Goal: Navigation & Orientation: Find specific page/section

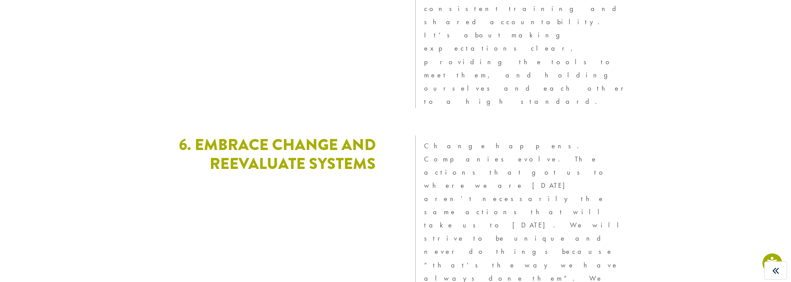
scroll to position [2509, 0]
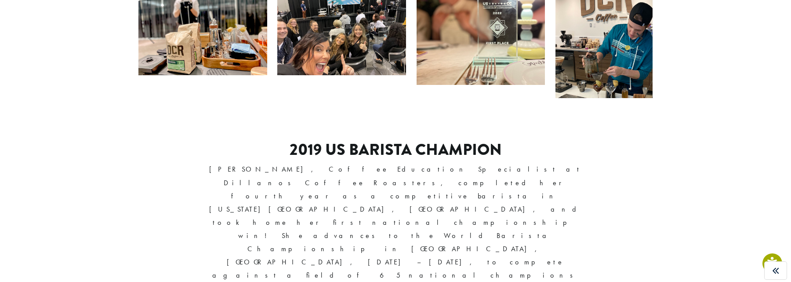
scroll to position [653, 0]
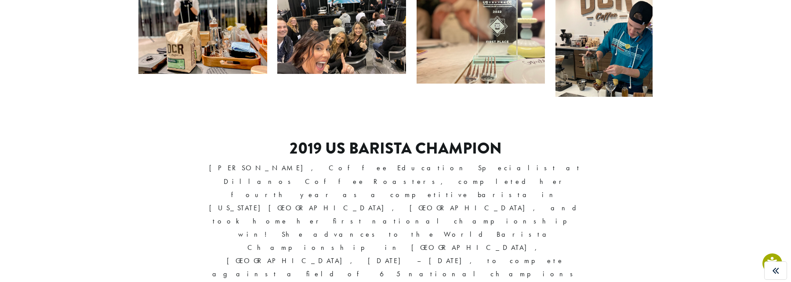
drag, startPoint x: 612, startPoint y: 109, endPoint x: 640, endPoint y: 112, distance: 27.9
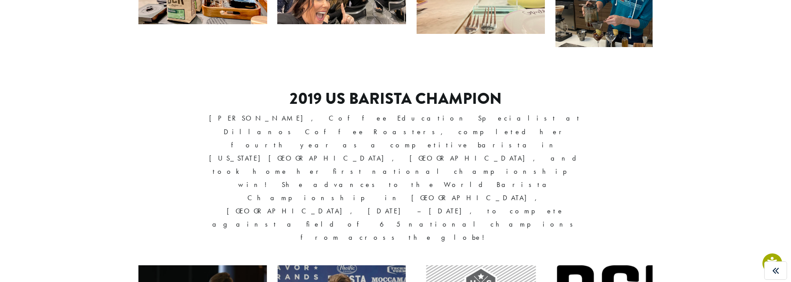
scroll to position [699, 0]
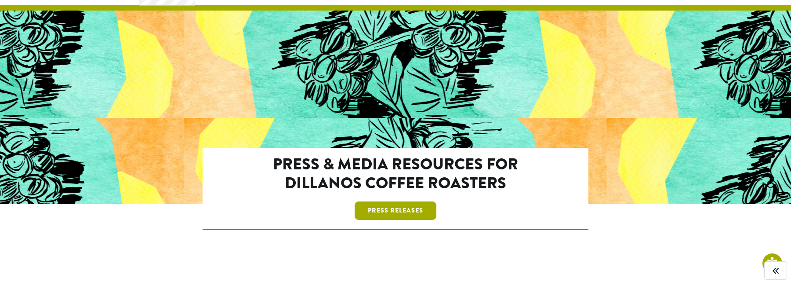
scroll to position [51, 0]
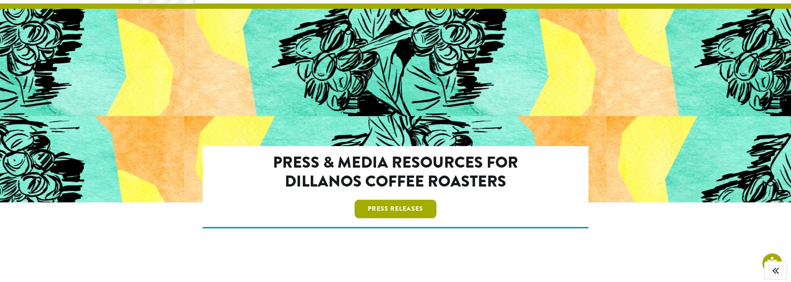
click at [393, 210] on link "Press Releases" at bounding box center [396, 209] width 82 height 18
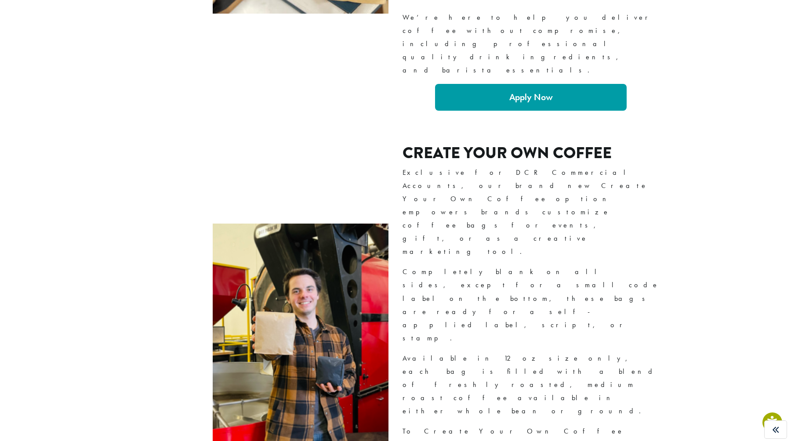
scroll to position [1811, 0]
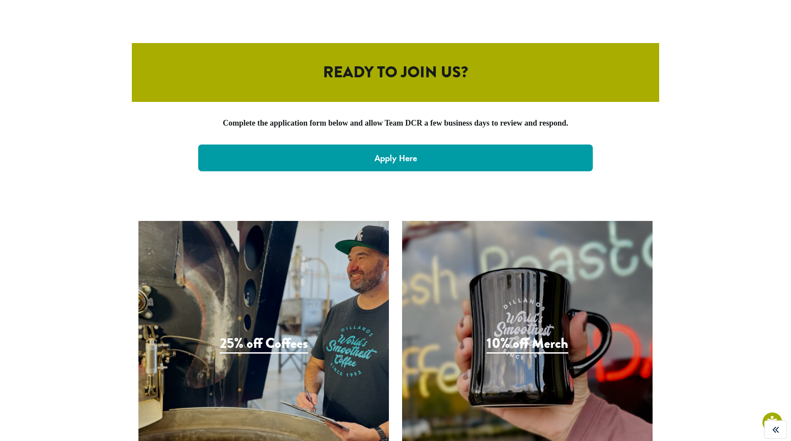
scroll to position [1811, 0]
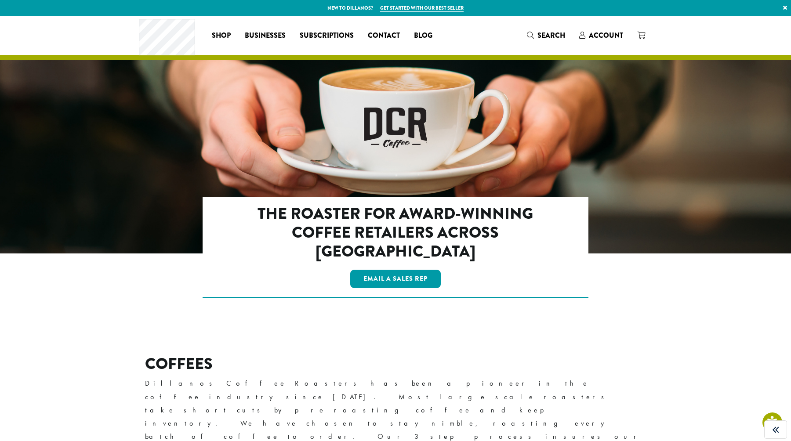
drag, startPoint x: 303, startPoint y: 217, endPoint x: 251, endPoint y: 218, distance: 51.9
click at [302, 217] on h2 "The Roaster for Award-Winning Coffee Retailers Across America" at bounding box center [396, 232] width 310 height 57
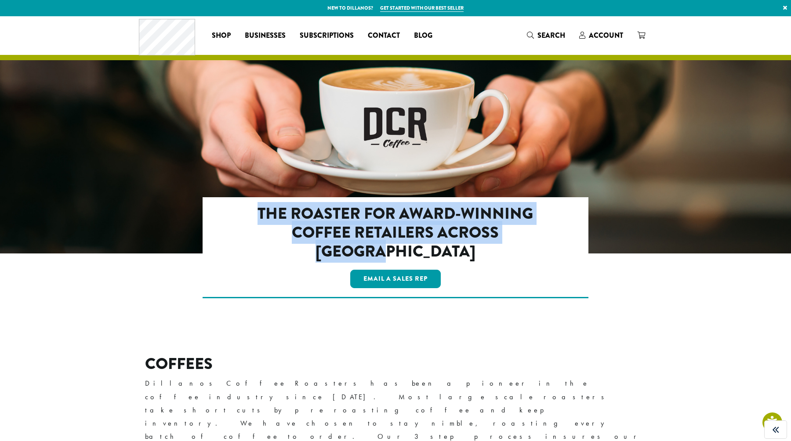
drag, startPoint x: 249, startPoint y: 217, endPoint x: 645, endPoint y: 230, distance: 396.3
click at [645, 230] on div "The Roaster for Award-Winning Coffee Retailers Across America Email a Sales Rep" at bounding box center [395, 255] width 514 height 116
copy h2 "The Roaster for Award-Winning Coffee Retailers Across America"
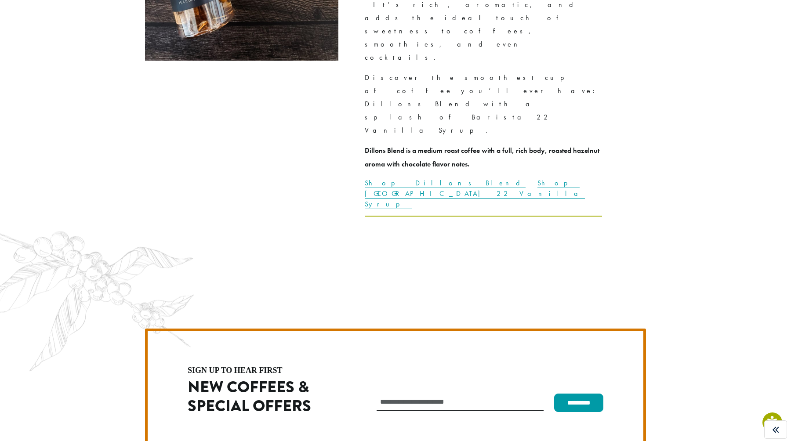
scroll to position [2484, 0]
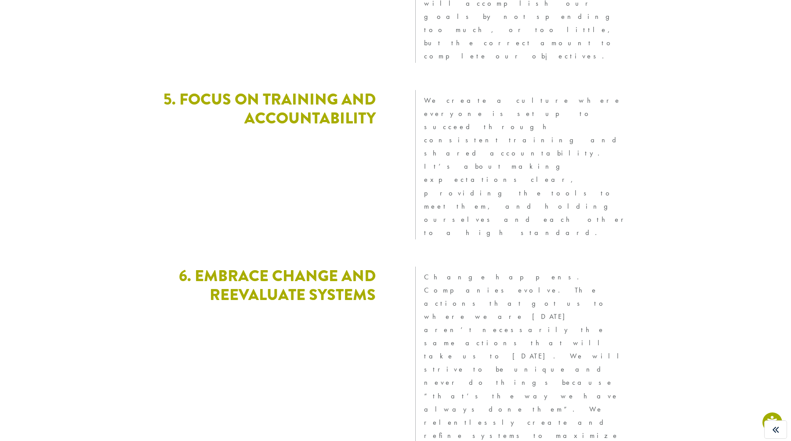
scroll to position [2350, 0]
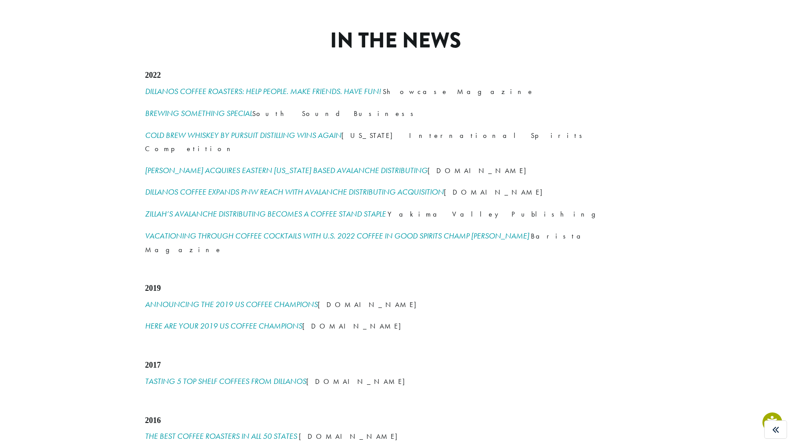
scroll to position [1127, 0]
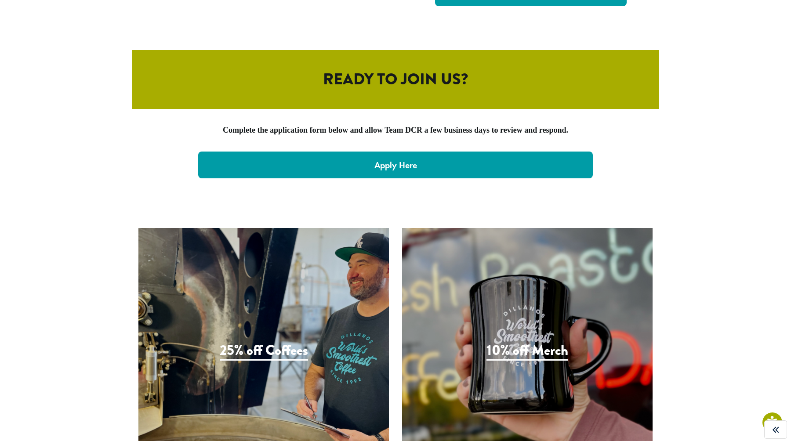
scroll to position [1810, 0]
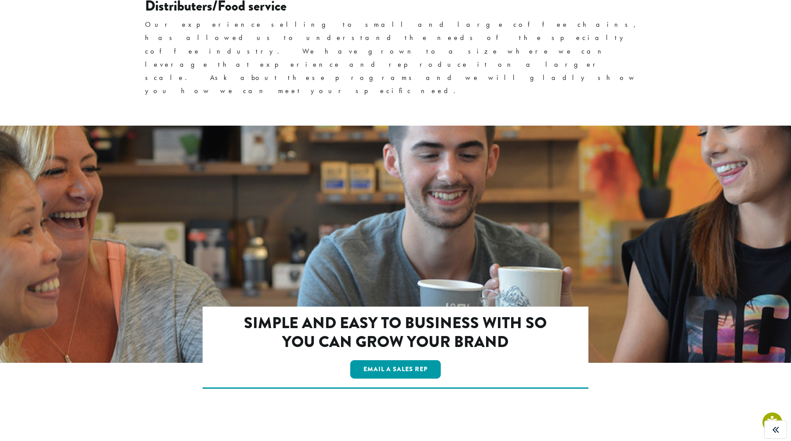
scroll to position [1422, 0]
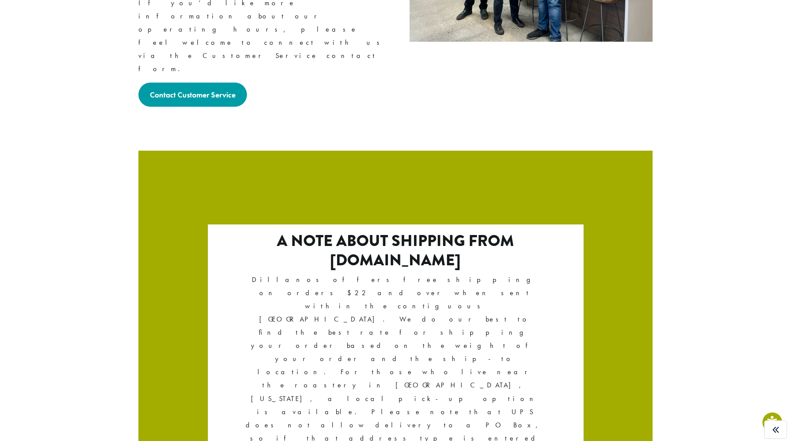
scroll to position [1417, 0]
